Goal: Task Accomplishment & Management: Manage account settings

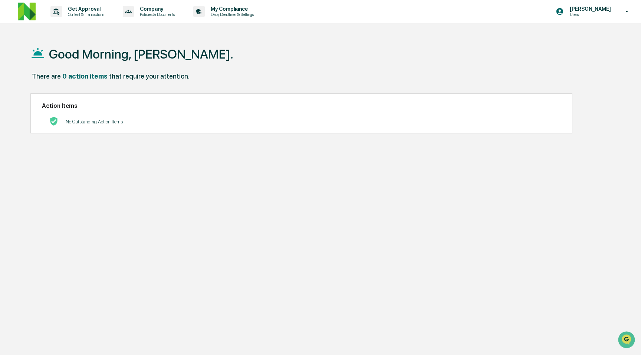
click at [31, 16] on img at bounding box center [27, 12] width 18 height 18
click at [99, 11] on p "Get Approval" at bounding box center [85, 9] width 46 height 6
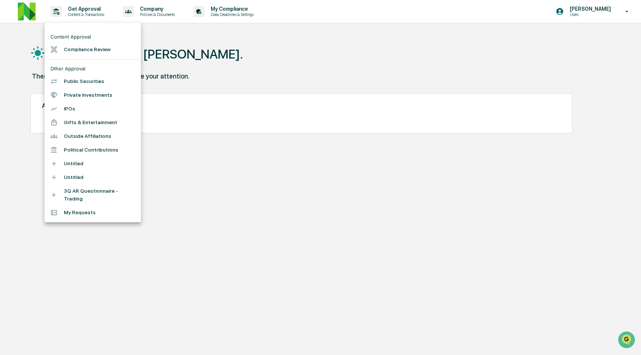
click at [166, 11] on div at bounding box center [320, 177] width 641 height 355
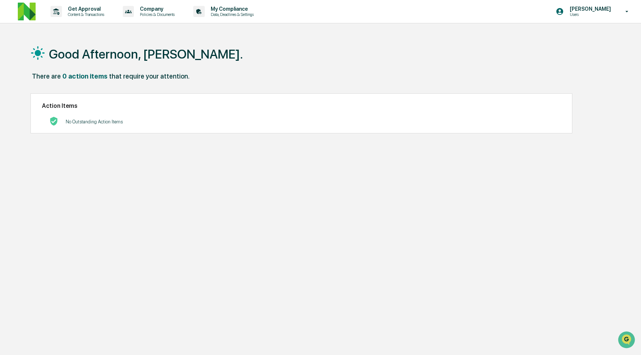
click at [166, 11] on p "Company" at bounding box center [156, 9] width 45 height 6
click at [259, 7] on div at bounding box center [320, 177] width 641 height 355
click at [257, 12] on p "Data, Deadlines & Settings" at bounding box center [231, 14] width 53 height 5
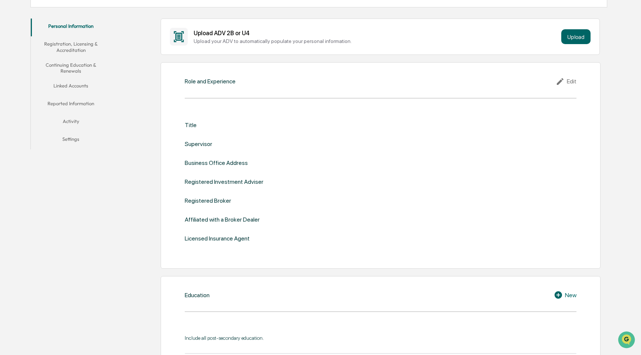
scroll to position [132, 0]
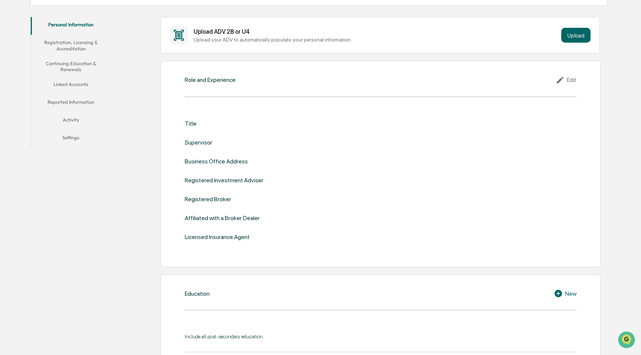
click at [232, 75] on div "Role and Experience Edit Title Supervisor Business Office Address Registered In…" at bounding box center [381, 164] width 440 height 206
click at [232, 81] on div "Role and Experience" at bounding box center [210, 79] width 51 height 7
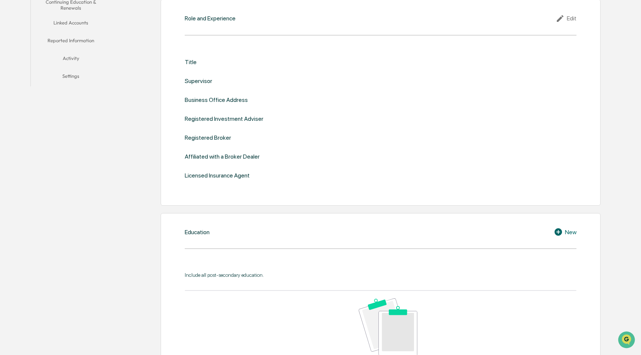
scroll to position [0, 0]
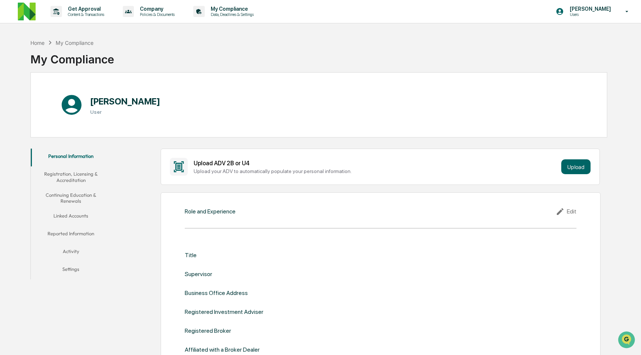
click at [88, 178] on button "Registration, Licensing & Accreditation" at bounding box center [71, 177] width 80 height 21
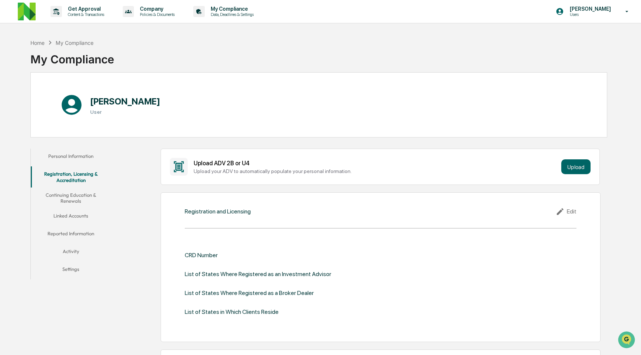
click at [85, 198] on button "Continuing Education & Renewals" at bounding box center [71, 198] width 80 height 21
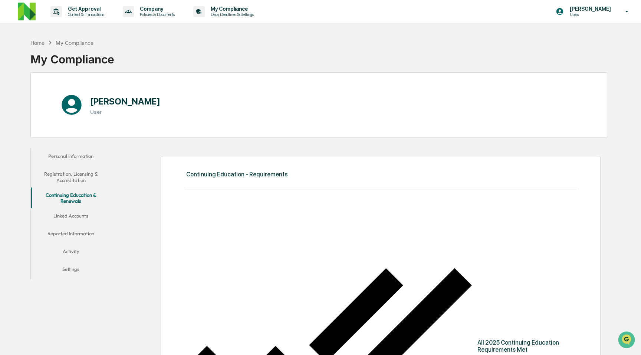
click at [82, 216] on button "Linked Accounts" at bounding box center [71, 217] width 80 height 18
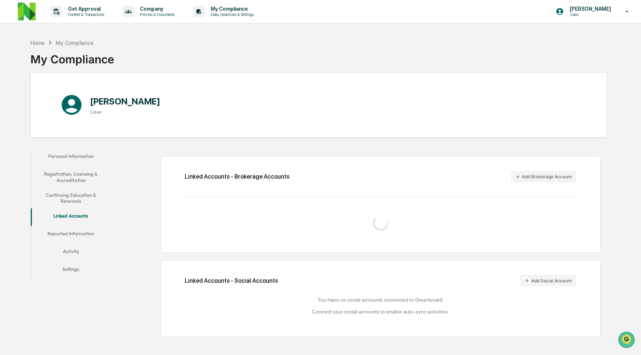
click at [79, 229] on button "Reported Information" at bounding box center [71, 235] width 80 height 18
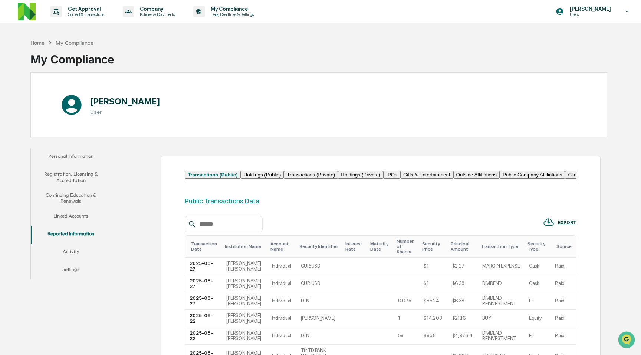
drag, startPoint x: 80, startPoint y: 252, endPoint x: 121, endPoint y: 202, distance: 64.8
click at [121, 202] on div "Personal Information Registration, Licensing & Accreditation Continuing Educati…" at bounding box center [318, 335] width 577 height 381
click at [279, 179] on button "Holdings (Public)" at bounding box center [262, 175] width 43 height 8
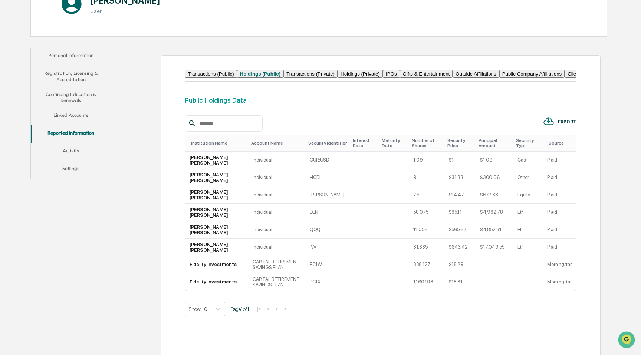
scroll to position [103, 0]
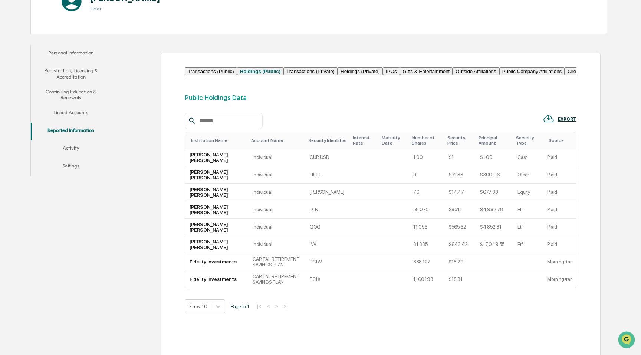
click at [338, 72] on button "Transactions (Private)" at bounding box center [310, 72] width 54 height 8
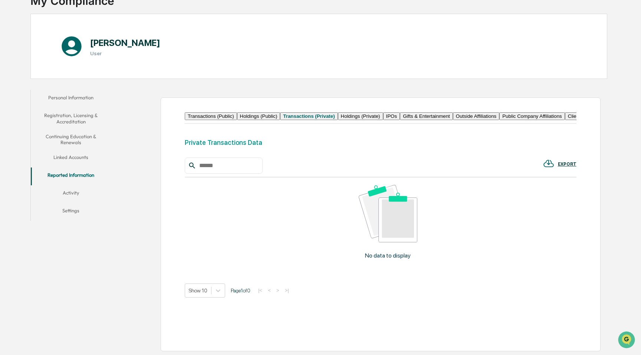
click at [383, 112] on button "Holdings (Private)" at bounding box center [360, 116] width 45 height 8
click at [399, 112] on button "IPOs" at bounding box center [390, 116] width 17 height 8
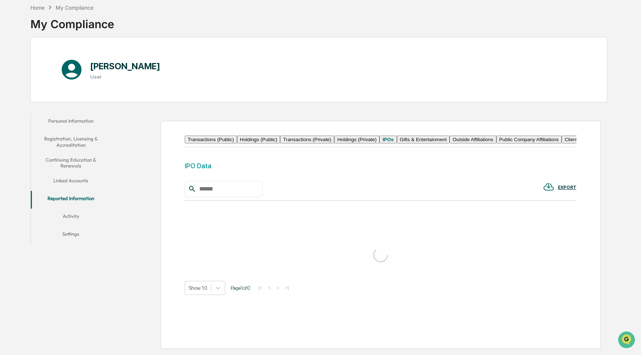
scroll to position [85, 0]
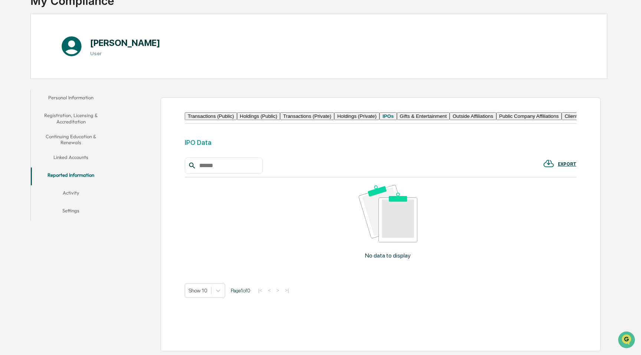
click at [450, 112] on button "Gifts & Entertainment" at bounding box center [423, 116] width 53 height 8
click at [453, 117] on button "Outside Affiliations" at bounding box center [476, 116] width 46 height 8
click at [500, 117] on button "Public Company Affiliations" at bounding box center [533, 116] width 66 height 8
click at [566, 113] on button "Client Affiliations" at bounding box center [587, 116] width 42 height 8
click at [608, 113] on button "Political Contributions" at bounding box center [634, 116] width 53 height 8
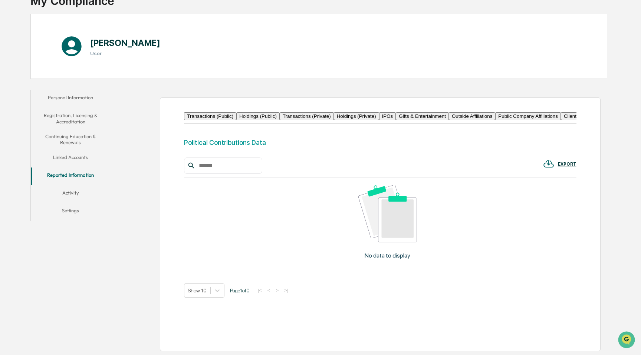
click at [227, 112] on button "Transactions (Public)" at bounding box center [210, 116] width 52 height 8
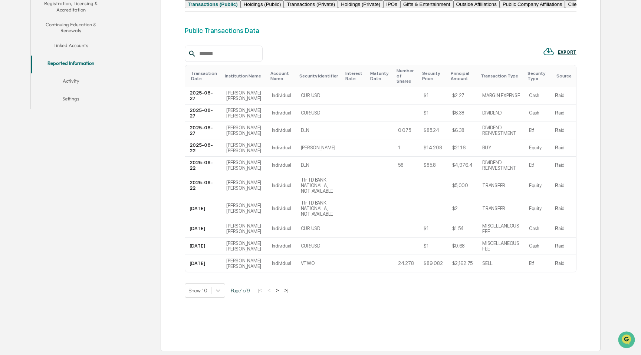
scroll to position [0, 0]
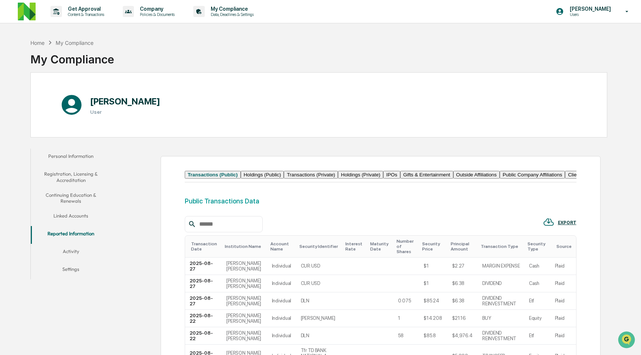
click at [64, 167] on button "Registration, Licensing & Accreditation" at bounding box center [71, 177] width 80 height 21
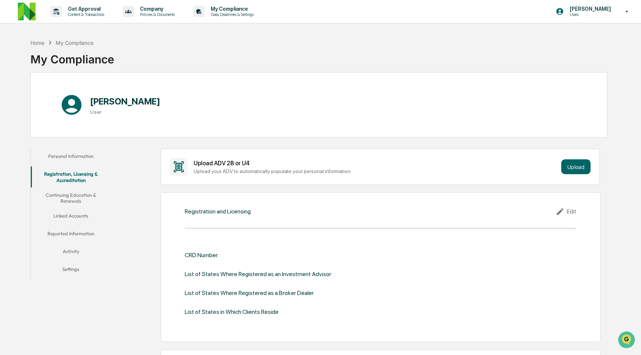
click at [68, 159] on button "Personal Information" at bounding box center [71, 158] width 80 height 18
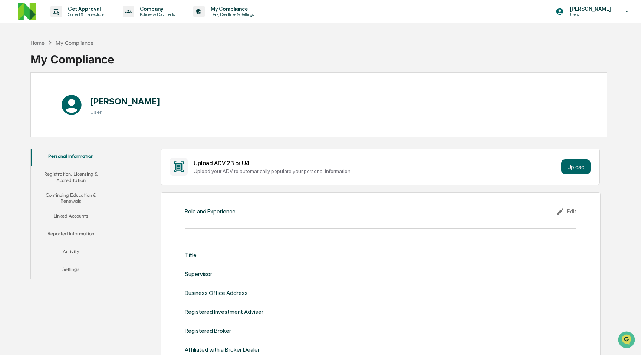
click at [227, 74] on div "[PERSON_NAME] User" at bounding box center [318, 104] width 577 height 65
click at [58, 55] on div "My Compliance" at bounding box center [72, 56] width 84 height 19
click at [33, 42] on div "Home" at bounding box center [37, 43] width 14 height 6
